Goal: Ask a question: Seek information or help from site administrators or community

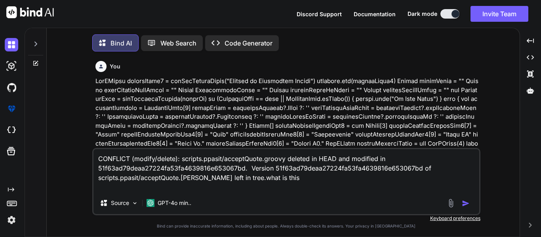
scroll to position [4, 0]
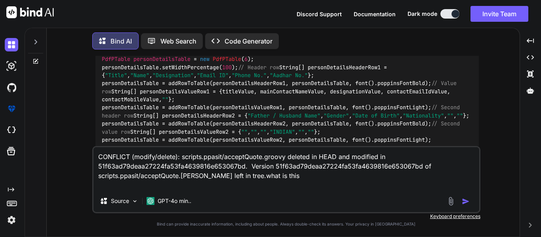
type textarea "x"
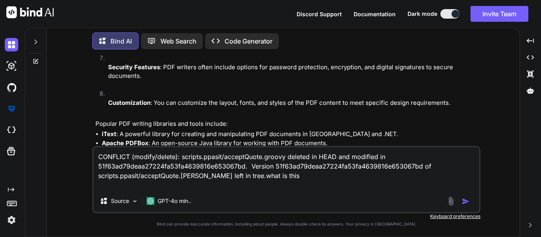
scroll to position [1653, 0]
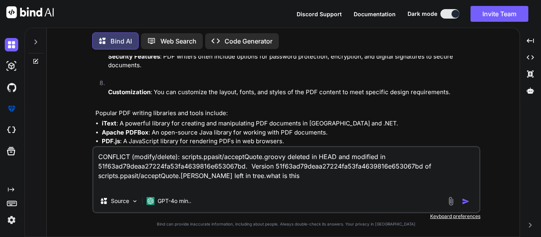
drag, startPoint x: 284, startPoint y: 179, endPoint x: 65, endPoint y: 156, distance: 220.3
click at [65, 156] on div "You Bind AI To optimize your code, you can create a helper method to reduce red…" at bounding box center [286, 146] width 467 height 181
type textarea "x"
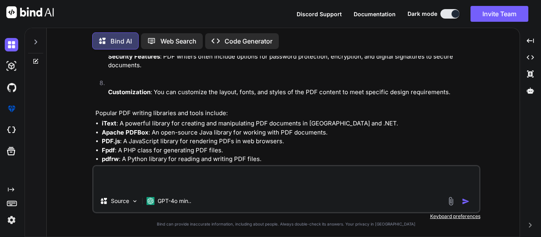
click at [32, 40] on div at bounding box center [35, 39] width 15 height 27
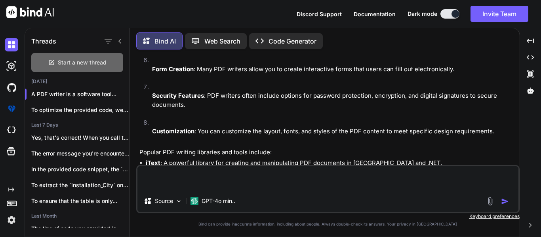
click at [53, 59] on icon at bounding box center [51, 62] width 6 height 6
type textarea "x"
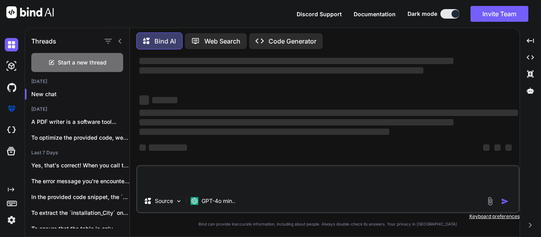
click at [166, 175] on textarea at bounding box center [327, 178] width 381 height 24
paste textarea "error: Pulling is not possible because you have unmerged files. hint: Fix them …"
type textarea "error: Pulling is not possible because you have unmerged files. hint: Fix them …"
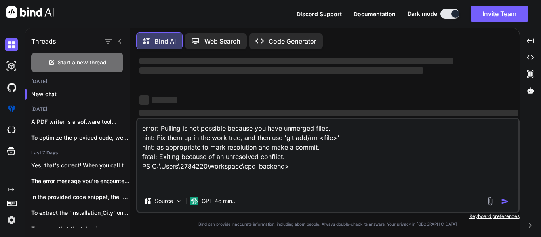
type textarea "x"
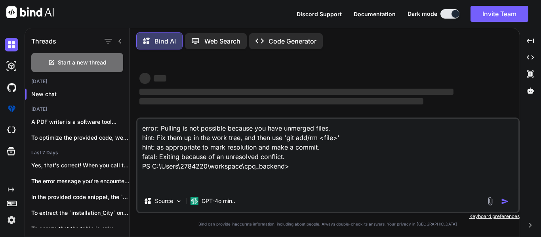
type textarea "error: Pulling is not possible because you have unmerged files. hint: Fix them …"
type textarea "x"
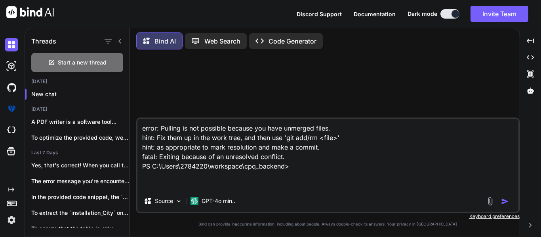
type textarea "error: Pulling is not possible because you have unmerged files. hint: Fix them …"
type textarea "x"
type textarea "error: Pulling is not possible because you have unmerged files. hint: Fix them …"
type textarea "x"
type textarea "error: Pulling is not possible because you have unmerged files. hint: Fix them …"
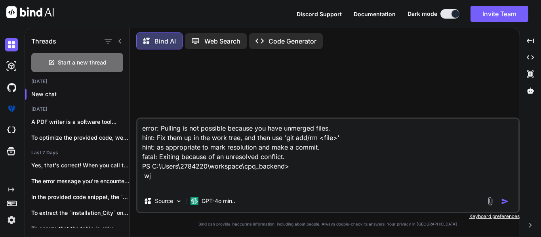
type textarea "x"
type textarea "error: Pulling is not possible because you have unmerged files. hint: Fix them …"
type textarea "x"
type textarea "error: Pulling is not possible because you have unmerged files. hint: Fix them …"
type textarea "x"
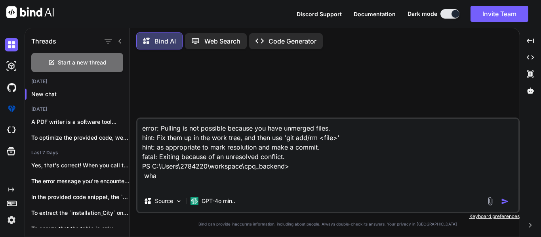
type textarea "error: Pulling is not possible because you have unmerged files. hint: Fix them …"
type textarea "x"
type textarea "error: Pulling is not possible because you have unmerged files. hint: Fix them …"
type textarea "x"
type textarea "error: Pulling is not possible because you have unmerged files. hint: Fix them …"
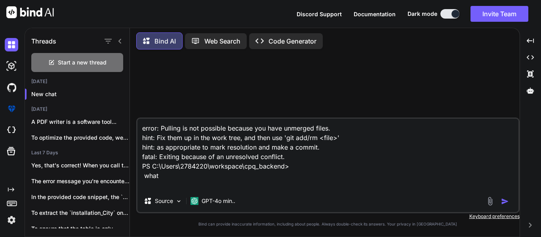
type textarea "x"
type textarea "error: Pulling is not possible because you have unmerged files. hint: Fix them …"
type textarea "x"
type textarea "error: Pulling is not possible because you have unmerged files. hint: Fix them …"
type textarea "x"
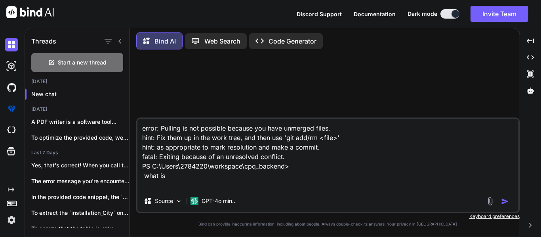
type textarea "error: Pulling is not possible because you have unmerged files. hint: Fix them …"
type textarea "x"
type textarea "error: Pulling is not possible because you have unmerged files. hint: Fix them …"
type textarea "x"
type textarea "error: Pulling is not possible because you have unmerged files. hint: Fix them …"
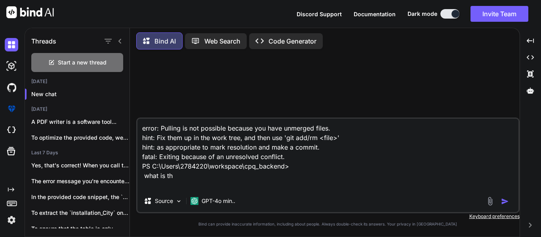
type textarea "x"
type textarea "error: Pulling is not possible because you have unmerged files. hint: Fix them …"
type textarea "x"
type textarea "error: Pulling is not possible because you have unmerged files. hint: Fix them …"
type textarea "x"
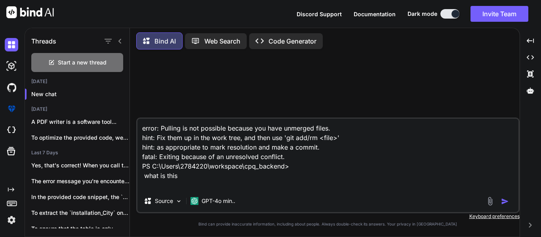
type textarea "error: Pulling is not possible because you have unmerged files. hint: Fix them …"
type textarea "x"
type textarea "error: Pulling is not possible because you have unmerged files. hint: Fix them …"
type textarea "x"
type textarea "error: Pulling is not possible because you have unmerged files. hint: Fix them …"
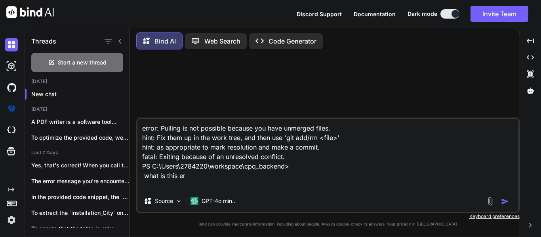
type textarea "x"
type textarea "error: Pulling is not possible because you have unmerged files. hint: Fix them …"
type textarea "x"
type textarea "error: Pulling is not possible because you have unmerged files. hint: Fix them …"
type textarea "x"
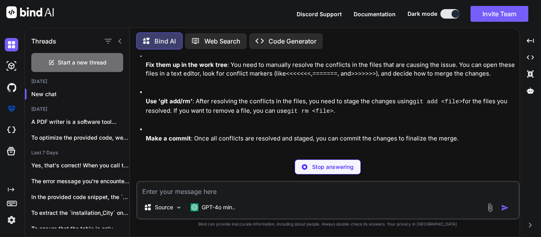
type textarea "x"
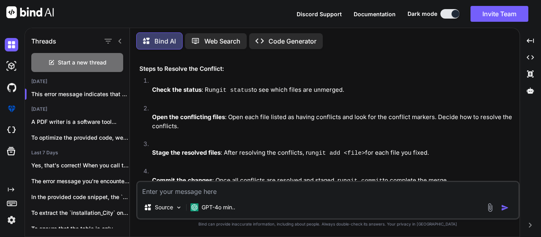
scroll to position [229, 0]
click at [187, 202] on div "Source GPT-4o min.." at bounding box center [327, 209] width 381 height 19
drag, startPoint x: 190, startPoint y: 192, endPoint x: 189, endPoint y: 196, distance: 4.5
click at [190, 192] on textarea at bounding box center [327, 189] width 381 height 14
paste textarea "CONFLICT (modify/delete): scripts.ppasit/c2mAcceptance.groovy deleted in HEAD a…"
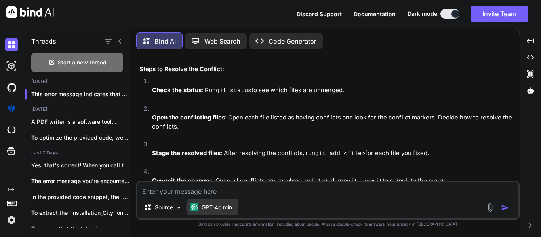
type textarea "CONFLICT (modify/delete): scripts.ppasit/c2mAcceptance.groovy deleted in HEAD a…"
type textarea "x"
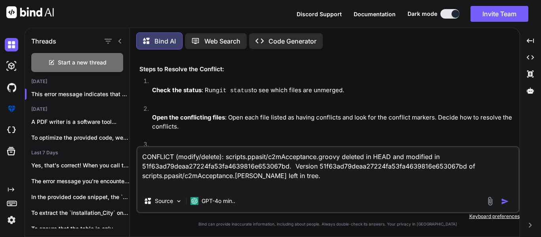
type textarea "CONFLICT (modify/delete): scripts.ppasit/c2mAcceptance.groovy deleted in HEAD a…"
type textarea "x"
type textarea "CONFLICT (modify/delete): scripts.ppasit/c2mAcceptance.groovy deleted in HEAD a…"
type textarea "x"
type textarea "CONFLICT (modify/delete): scripts.ppasit/c2mAcceptance.groovy deleted in HEAD a…"
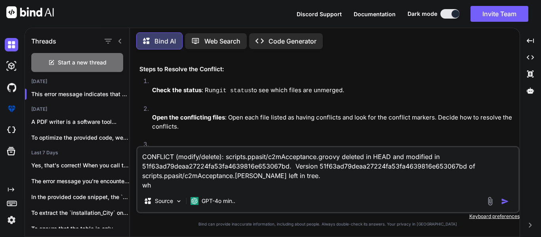
type textarea "x"
type textarea "CONFLICT (modify/delete): scripts.ppasit/c2mAcceptance.groovy deleted in HEAD a…"
type textarea "x"
type textarea "CONFLICT (modify/delete): scripts.ppasit/c2mAcceptance.groovy deleted in HEAD a…"
type textarea "x"
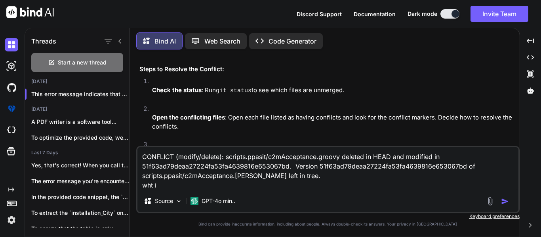
type textarea "CONFLICT (modify/delete): scripts.ppasit/c2mAcceptance.groovy deleted in HEAD a…"
type textarea "x"
type textarea "CONFLICT (modify/delete): scripts.ppasit/c2mAcceptance.groovy deleted in HEAD a…"
type textarea "x"
type textarea "CONFLICT (modify/delete): scripts.ppasit/c2mAcceptance.groovy deleted in HEAD a…"
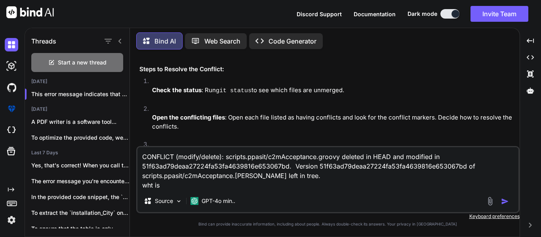
type textarea "x"
type textarea "CONFLICT (modify/delete): scripts.ppasit/c2mAcceptance.groovy deleted in HEAD a…"
type textarea "x"
type textarea "CONFLICT (modify/delete): scripts.ppasit/c2mAcceptance.groovy deleted in HEAD a…"
type textarea "x"
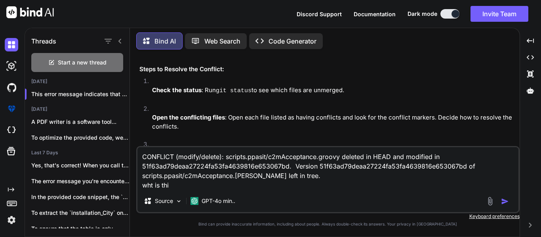
type textarea "CONFLICT (modify/delete): scripts.ppasit/c2mAcceptance.groovy deleted in HEAD a…"
type textarea "x"
type textarea "CONFLICT (modify/delete): scripts.ppasit/c2mAcceptance.groovy deleted in HEAD a…"
type textarea "x"
type textarea "CONFLICT (modify/delete): scripts.ppasit/c2mAcceptance.groovy deleted in HEAD a…"
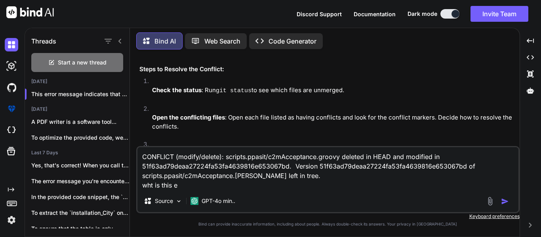
type textarea "x"
type textarea "CONFLICT (modify/delete): scripts.ppasit/c2mAcceptance.groovy deleted in HEAD a…"
type textarea "x"
type textarea "CONFLICT (modify/delete): scripts.ppasit/c2mAcceptance.groovy deleted in HEAD a…"
type textarea "x"
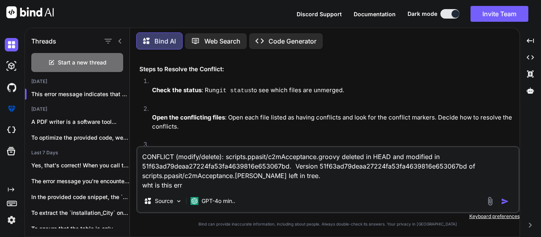
type textarea "CONFLICT (modify/delete): scripts.ppasit/c2mAcceptance.groovy deleted in HEAD a…"
type textarea "x"
type textarea "CONFLICT (modify/delete): scripts.ppasit/c2mAcceptance.groovy deleted in HEAD a…"
type textarea "x"
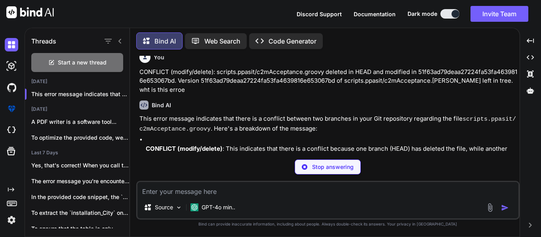
scroll to position [435, 0]
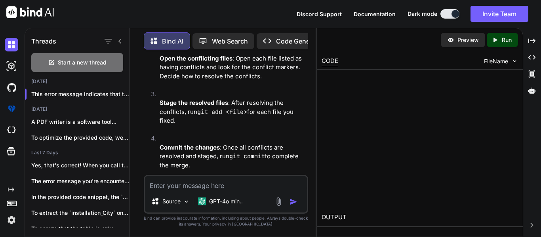
type textarea "x"
